Goal: Task Accomplishment & Management: Manage account settings

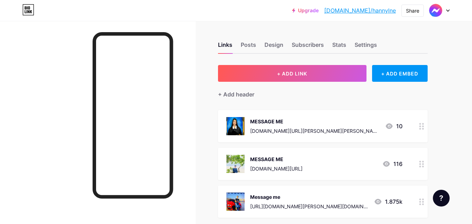
click at [423, 169] on div at bounding box center [422, 164] width 12 height 32
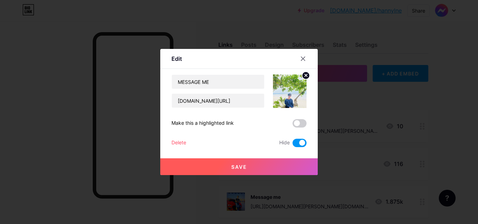
click at [302, 122] on span at bounding box center [299, 123] width 14 height 8
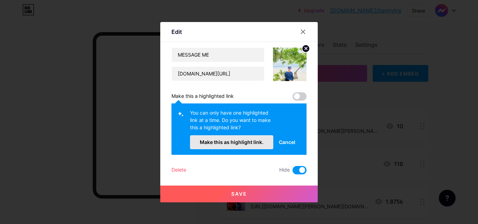
click at [255, 141] on span "Make this as highlight link." at bounding box center [232, 142] width 64 height 6
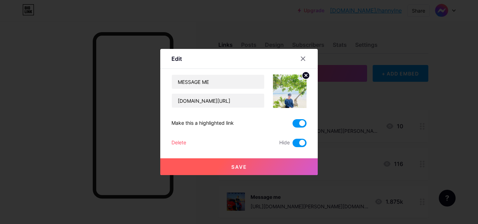
click at [300, 139] on span at bounding box center [299, 143] width 14 height 8
click at [292, 145] on input "checkbox" at bounding box center [292, 145] width 0 height 0
click at [248, 168] on button "Save" at bounding box center [238, 166] width 157 height 17
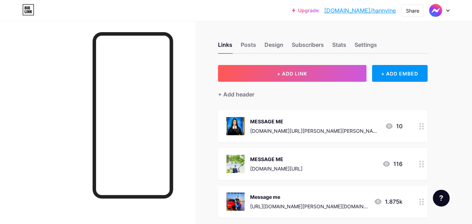
click at [423, 201] on circle at bounding box center [423, 202] width 2 height 2
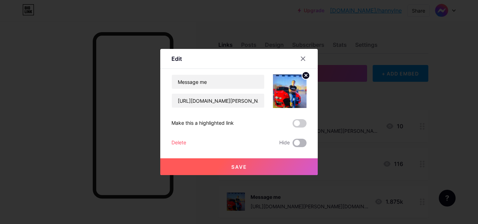
click at [302, 141] on span at bounding box center [299, 143] width 14 height 8
click at [292, 145] on input "checkbox" at bounding box center [292, 145] width 0 height 0
click at [265, 169] on button "Save" at bounding box center [238, 166] width 157 height 17
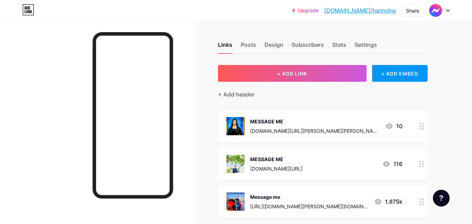
click at [417, 124] on div at bounding box center [422, 126] width 12 height 32
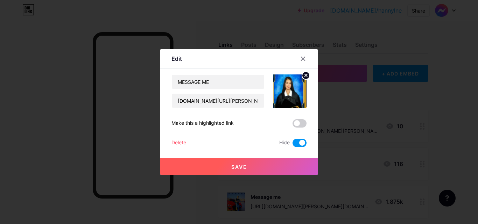
click at [294, 126] on span at bounding box center [299, 123] width 14 height 8
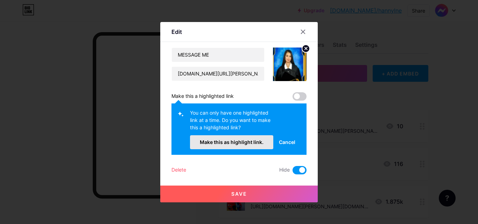
click at [241, 141] on span "Make this as highlight link." at bounding box center [232, 142] width 64 height 6
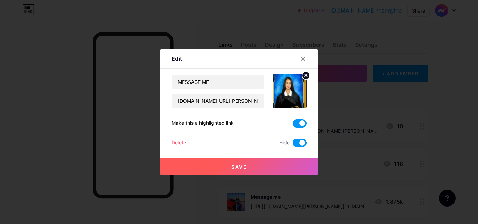
click at [299, 138] on div "MESSAGE ME [DOMAIN_NAME][URL][PERSON_NAME][PERSON_NAME] Make this a highlighted…" at bounding box center [238, 110] width 135 height 73
click at [300, 143] on span at bounding box center [299, 143] width 14 height 8
click at [292, 145] on input "checkbox" at bounding box center [292, 145] width 0 height 0
click at [300, 143] on span at bounding box center [299, 143] width 14 height 8
click at [292, 145] on input "checkbox" at bounding box center [292, 145] width 0 height 0
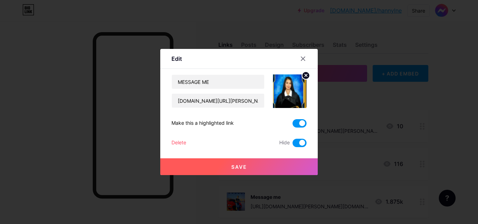
click at [300, 143] on span at bounding box center [299, 143] width 14 height 8
click at [292, 145] on input "checkbox" at bounding box center [292, 145] width 0 height 0
click at [274, 164] on button "Save" at bounding box center [238, 166] width 157 height 17
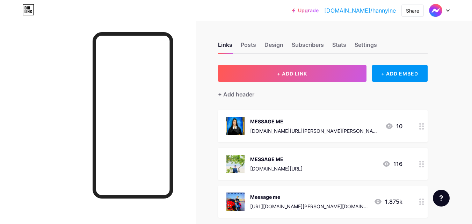
click at [421, 166] on circle at bounding box center [421, 167] width 2 height 2
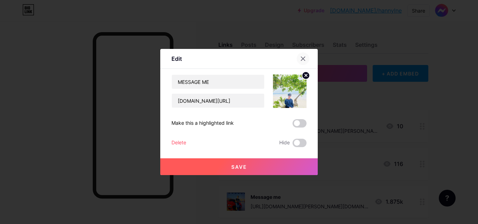
click at [303, 56] on div at bounding box center [302, 58] width 13 height 13
